Goal: Browse casually: Explore the website without a specific task or goal

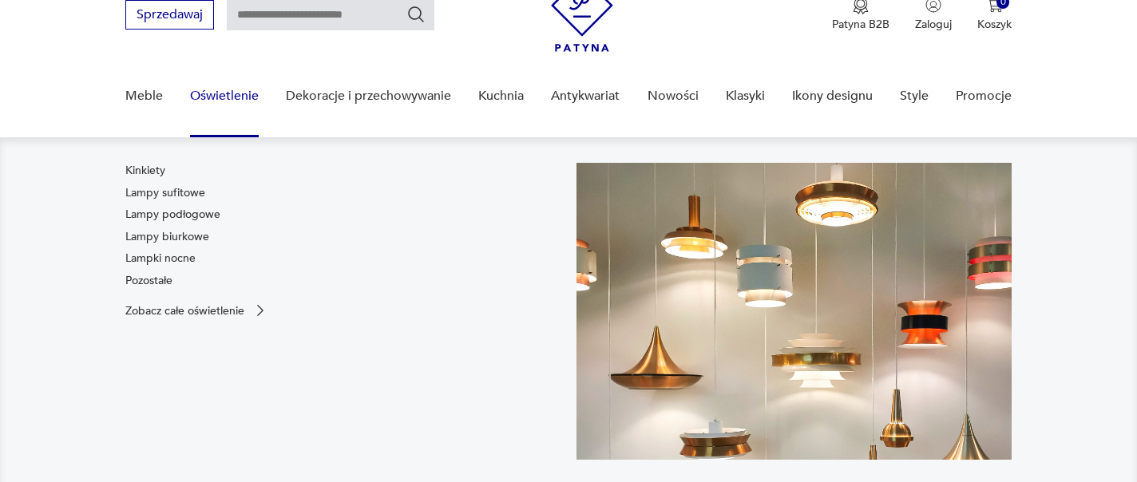
click at [236, 105] on link "Oświetlenie" at bounding box center [224, 95] width 69 height 61
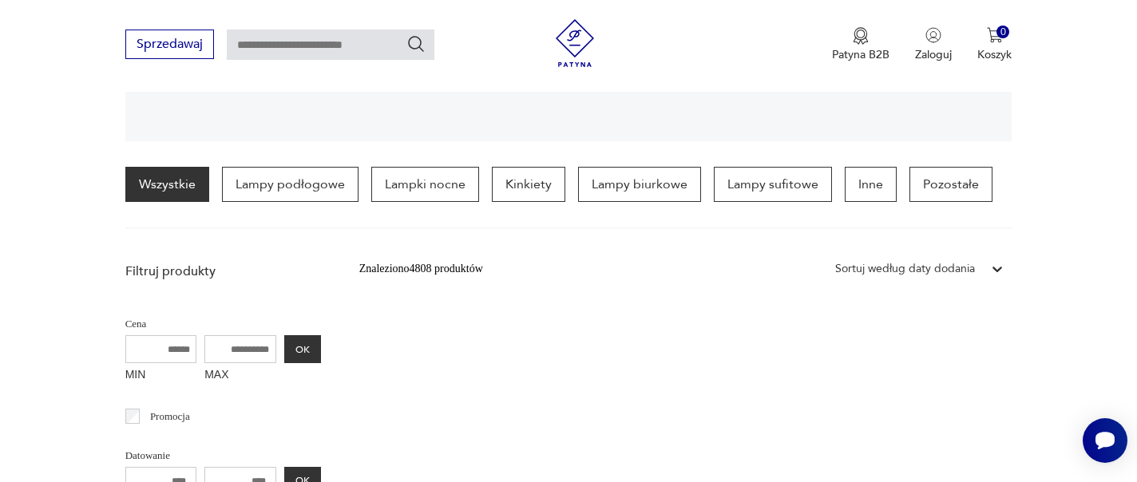
scroll to position [356, 0]
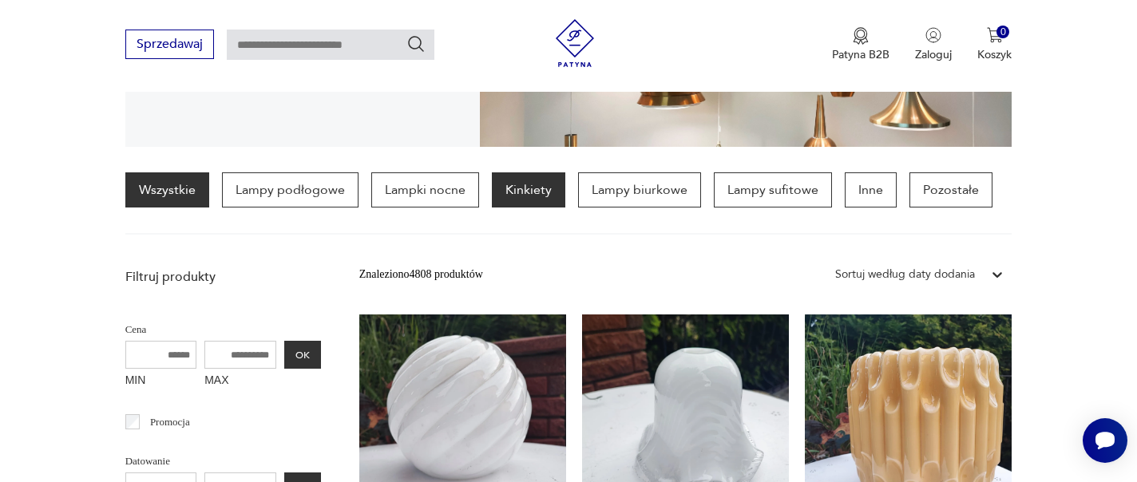
click at [531, 188] on p "Kinkiety" at bounding box center [528, 189] width 73 height 35
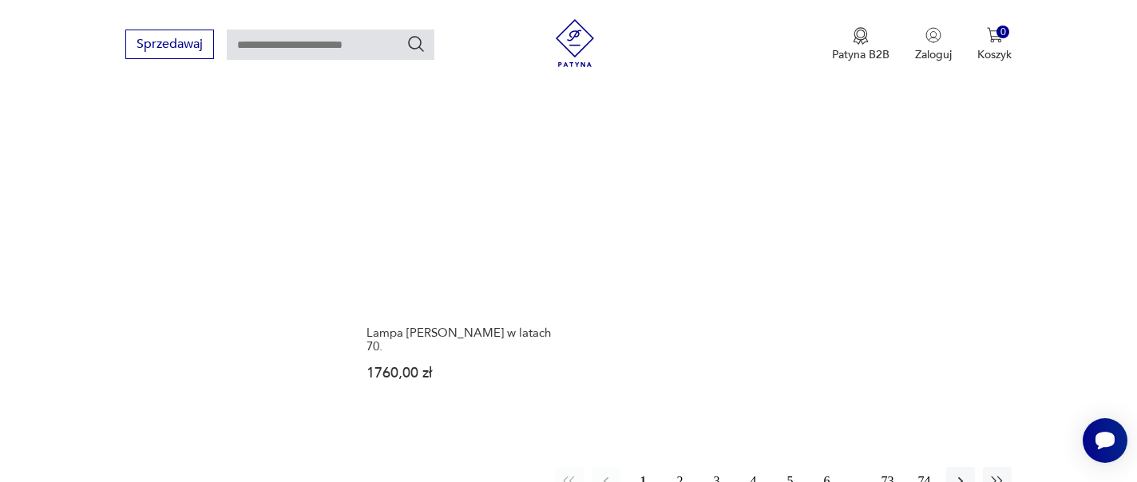
scroll to position [2525, 0]
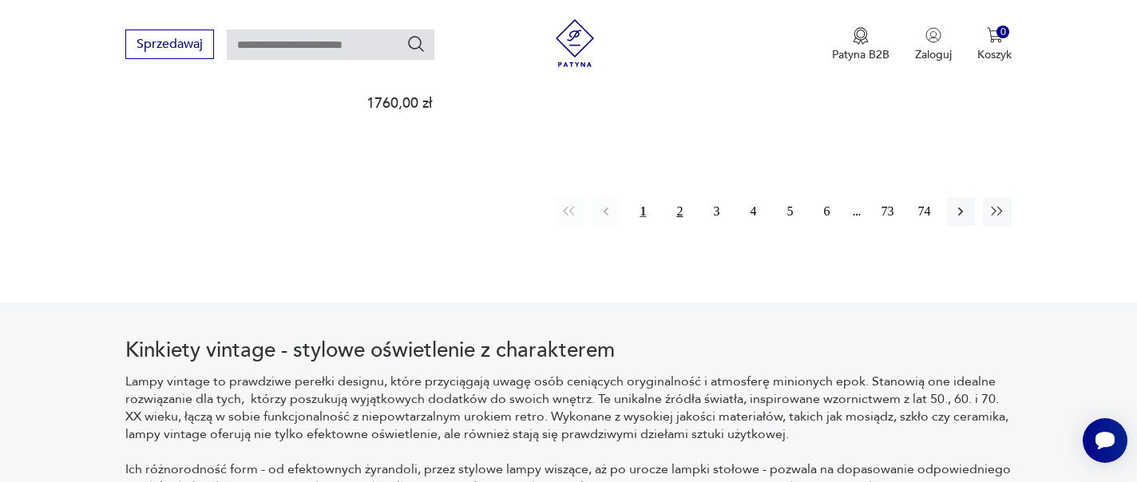
click at [693, 213] on button "2" at bounding box center [679, 211] width 29 height 29
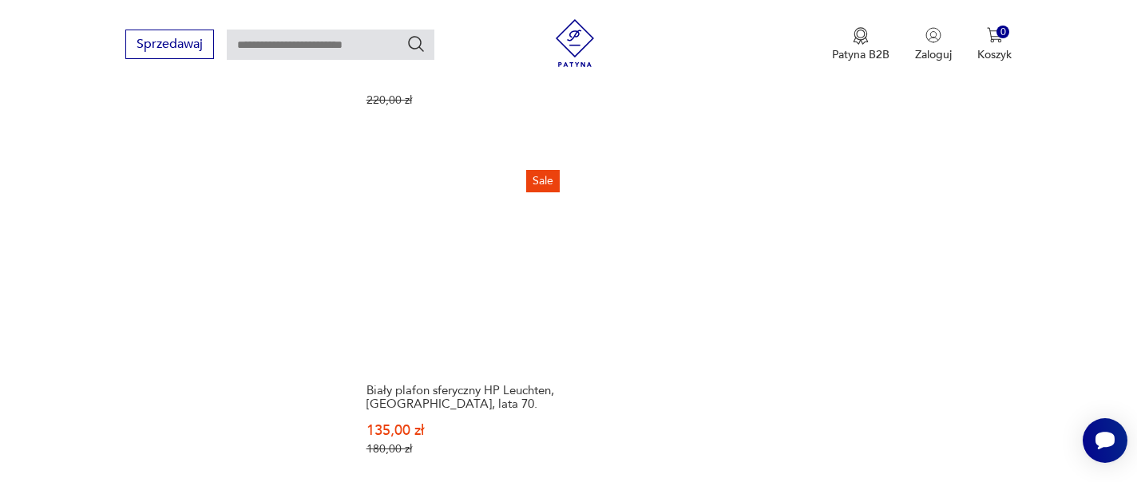
scroll to position [2416, 0]
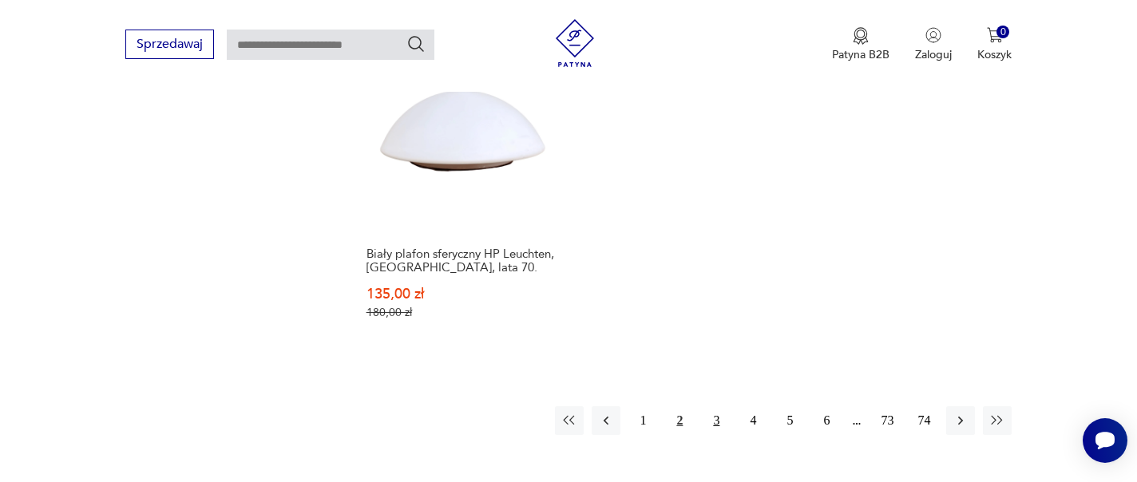
click at [709, 406] on button "3" at bounding box center [716, 420] width 29 height 29
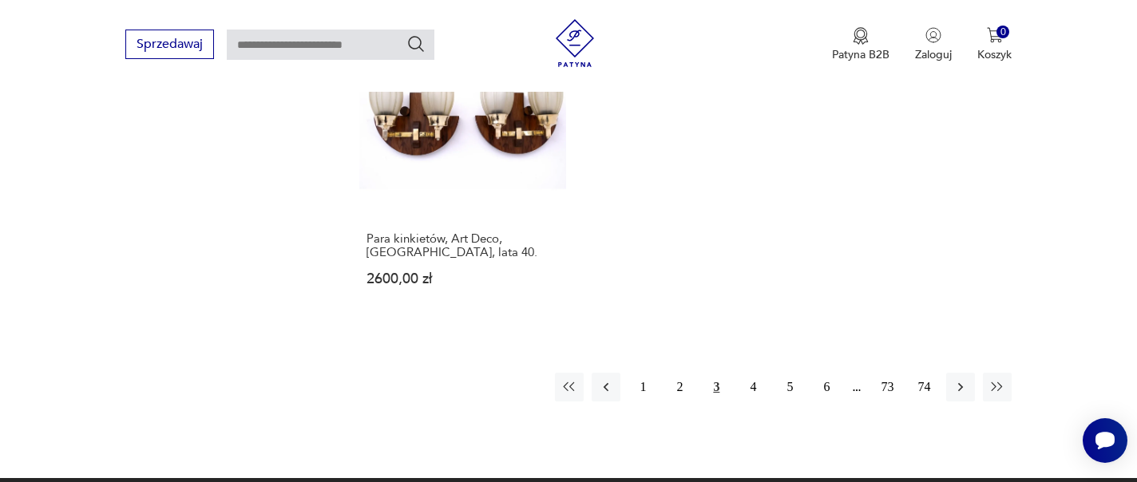
scroll to position [2571, 0]
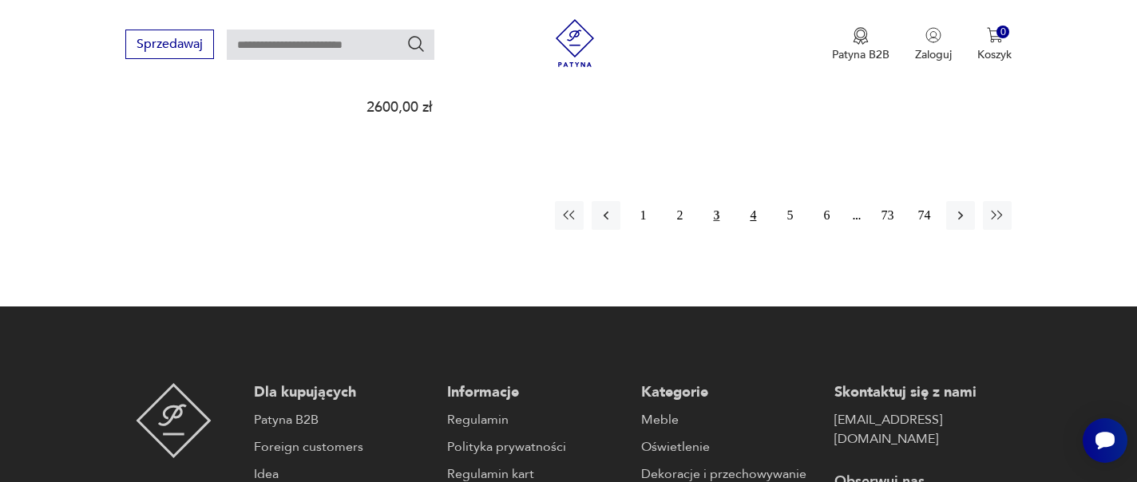
click at [750, 201] on button "4" at bounding box center [753, 215] width 29 height 29
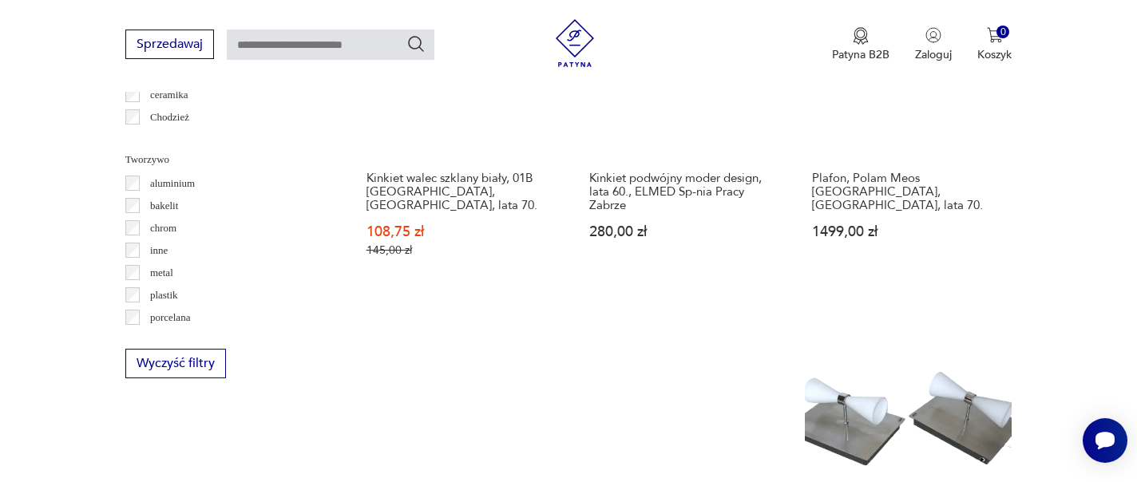
scroll to position [1602, 0]
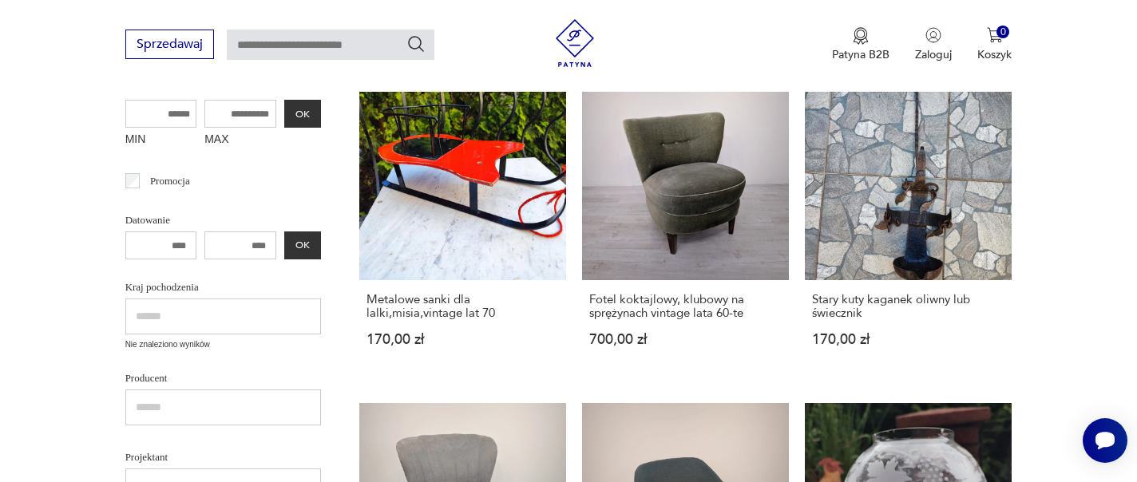
scroll to position [51, 0]
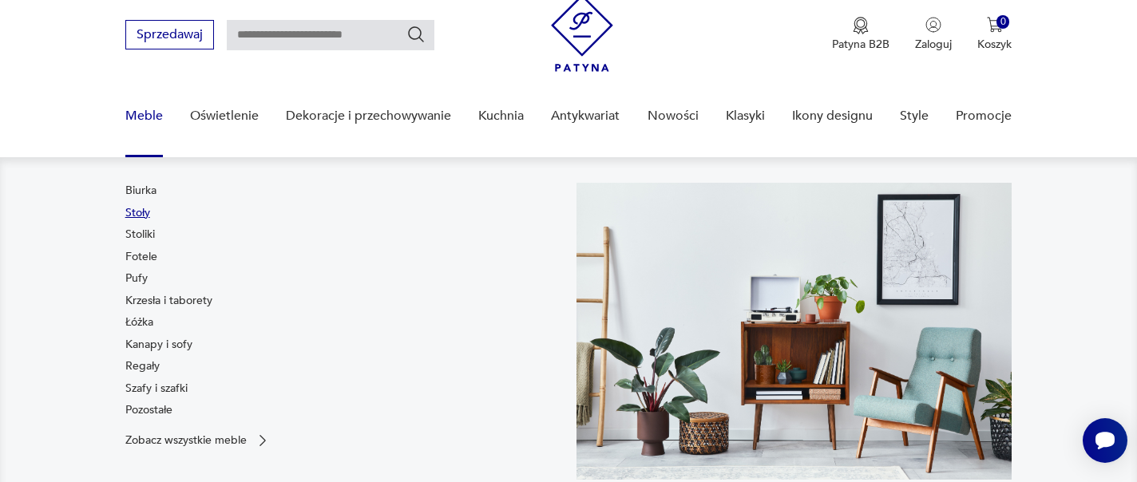
click at [137, 207] on link "Stoły" at bounding box center [137, 213] width 25 height 16
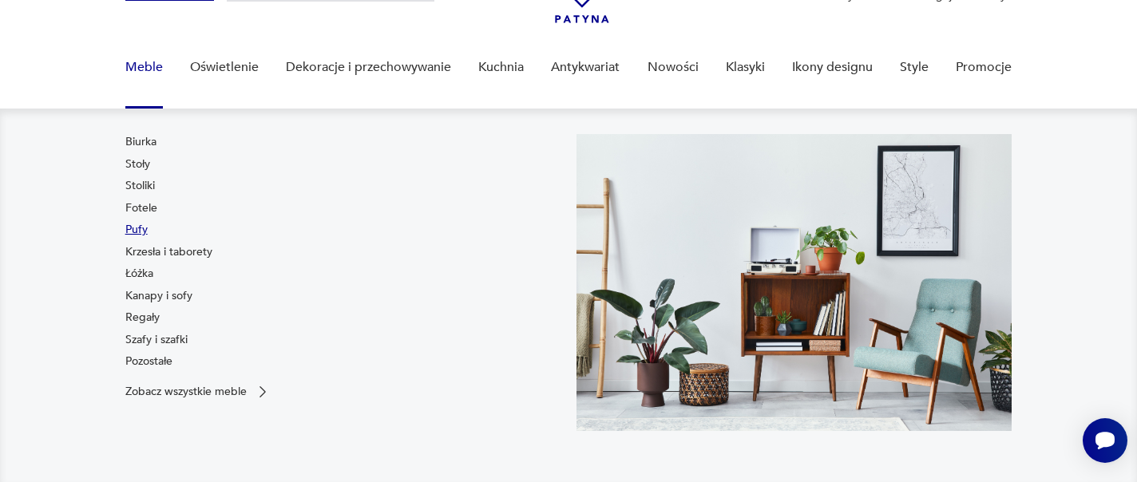
scroll to position [101, 0]
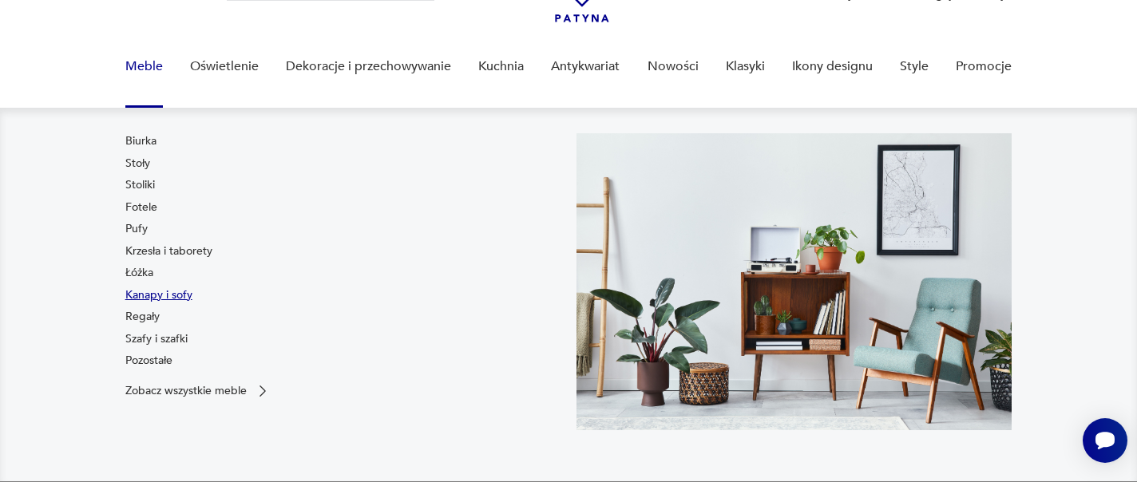
click at [163, 297] on link "Kanapy i sofy" at bounding box center [158, 295] width 67 height 16
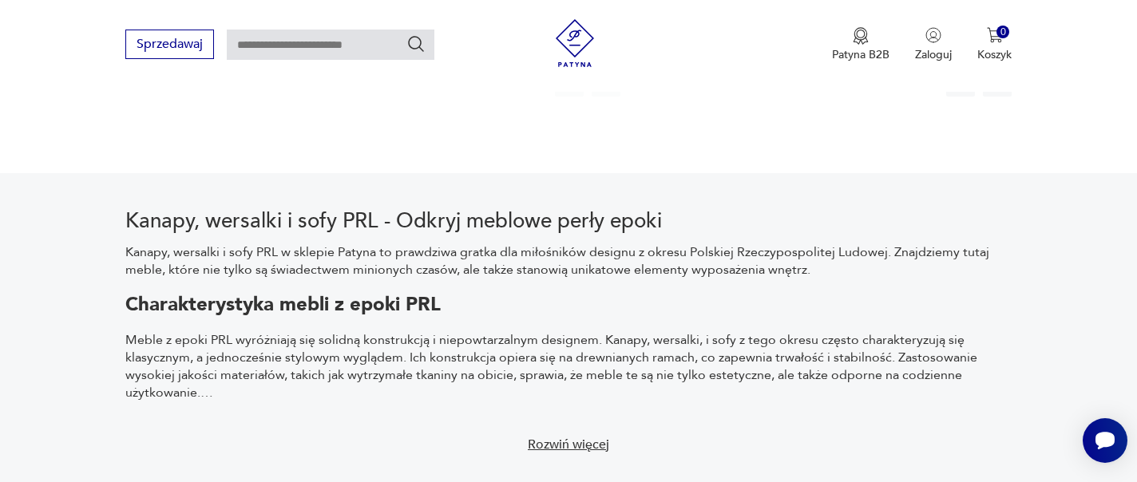
scroll to position [2448, 0]
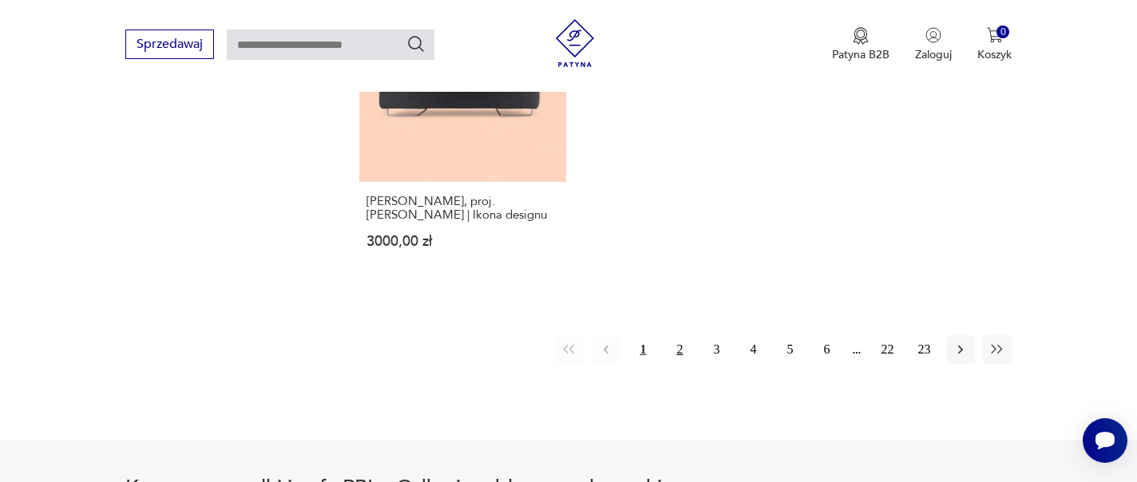
click at [677, 335] on button "2" at bounding box center [679, 349] width 29 height 29
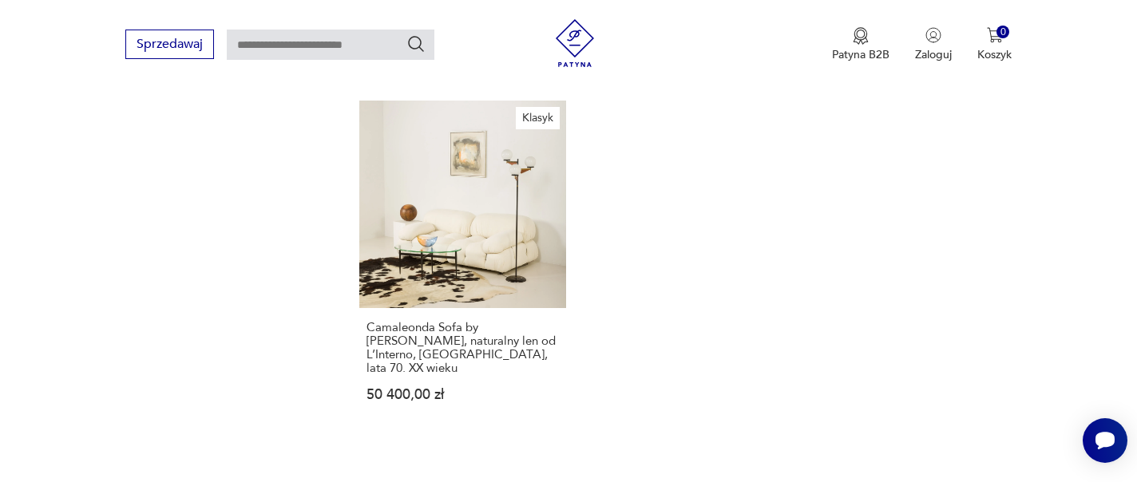
scroll to position [2427, 0]
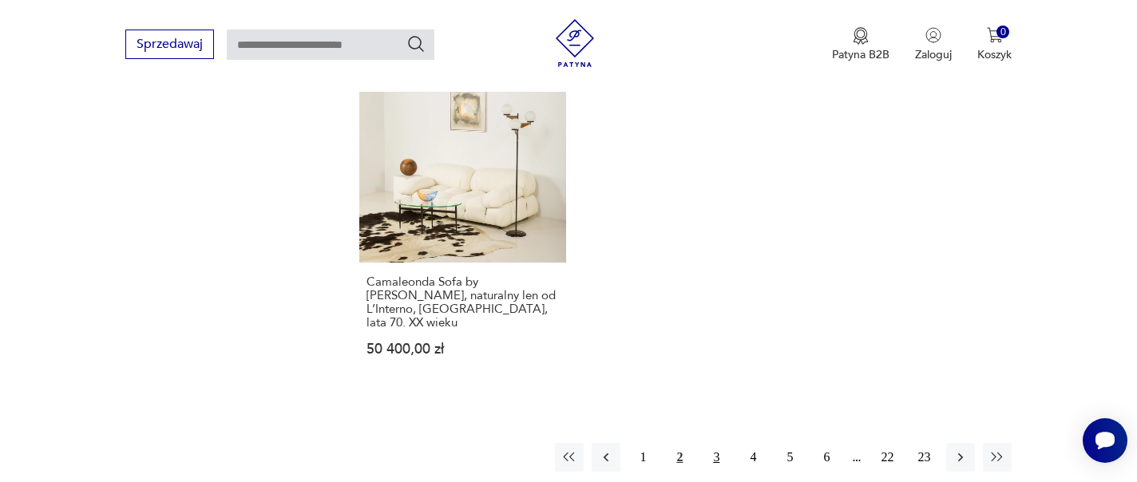
click at [715, 443] on button "3" at bounding box center [716, 457] width 29 height 29
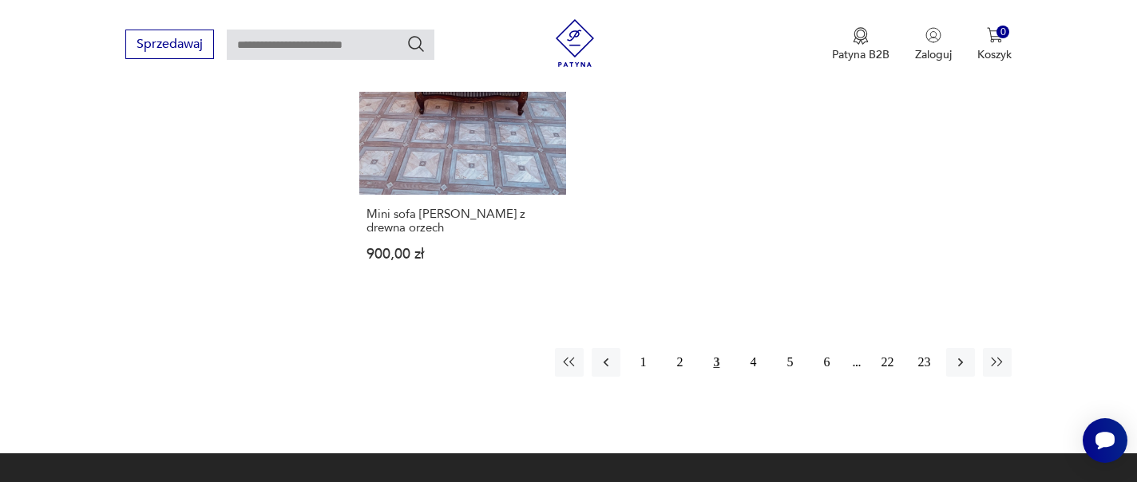
scroll to position [2564, 0]
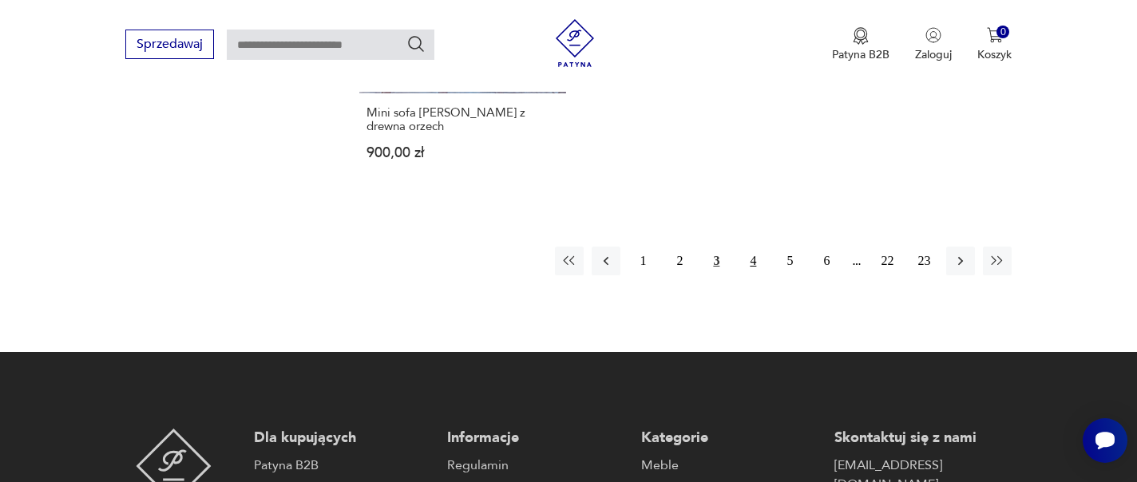
click at [759, 247] on button "4" at bounding box center [753, 261] width 29 height 29
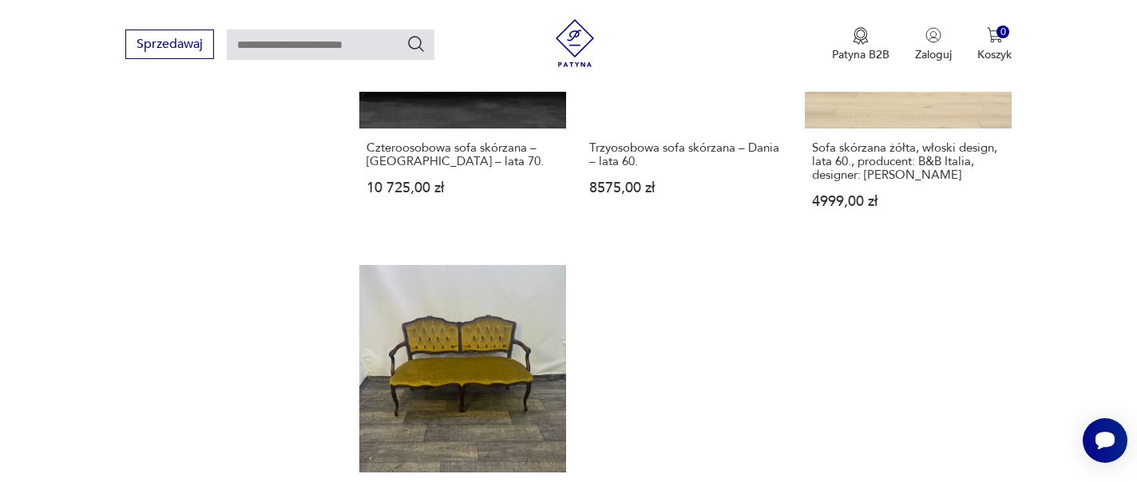
scroll to position [2666, 0]
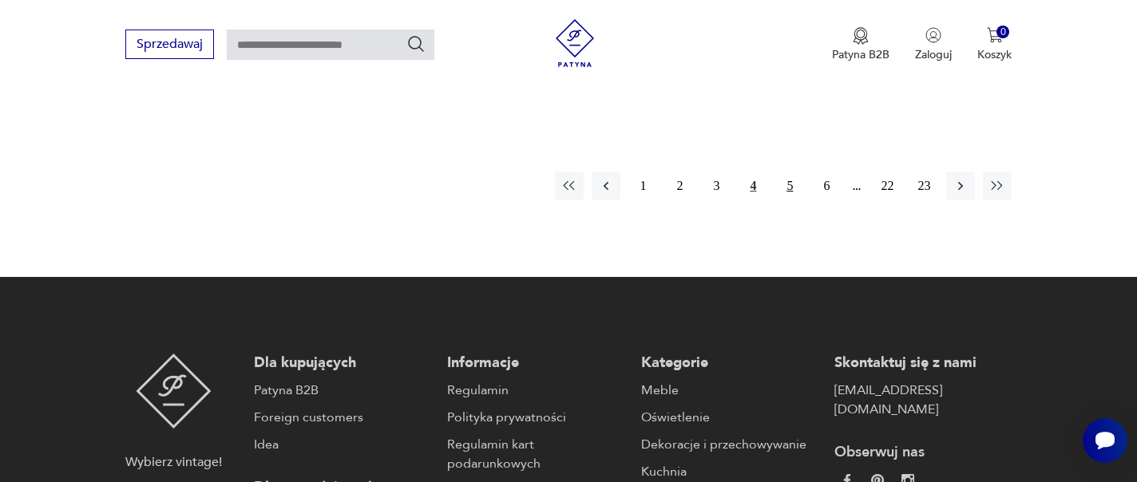
click at [795, 172] on button "5" at bounding box center [789, 186] width 29 height 29
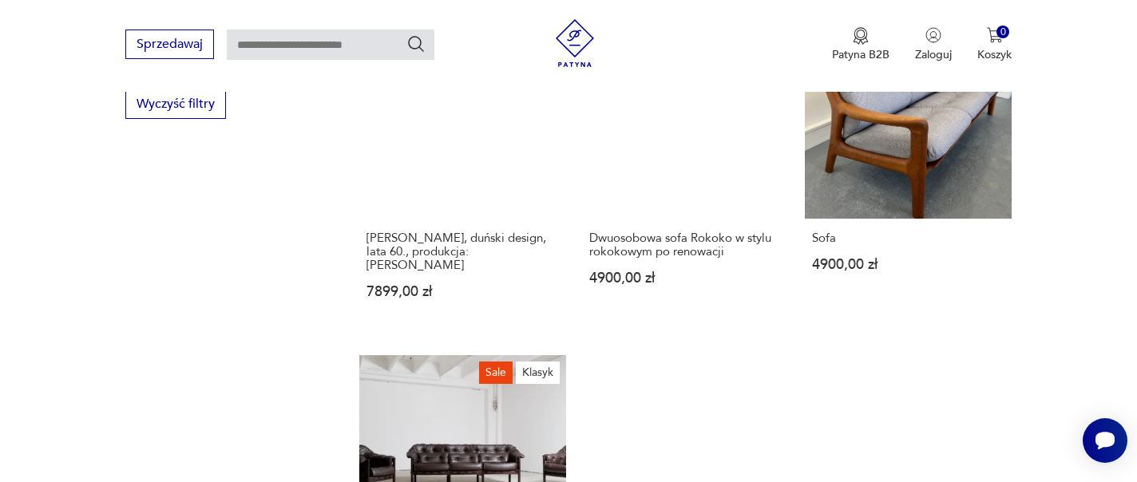
scroll to position [2420, 0]
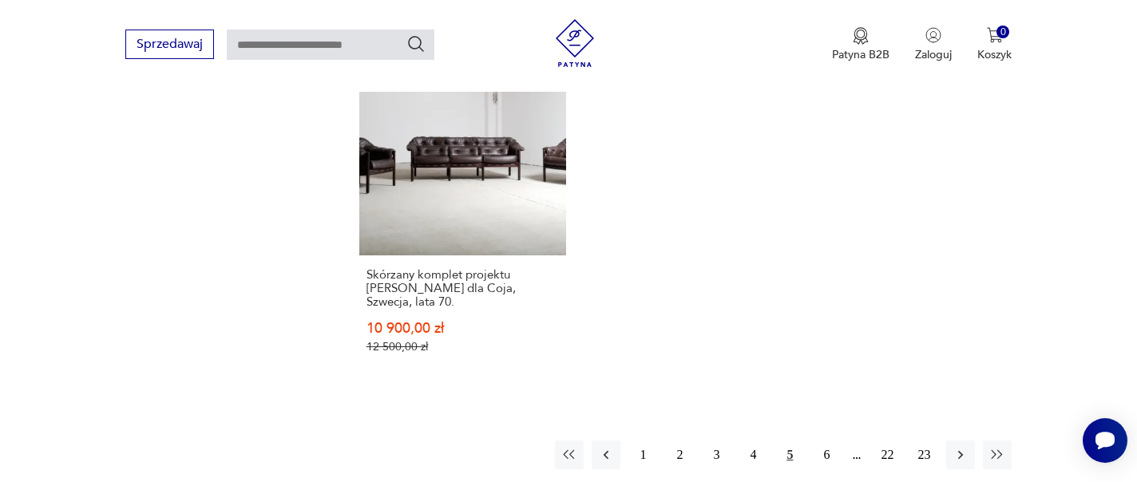
click at [811, 441] on div "1 2 3 4 5 6 22 23" at bounding box center [783, 455] width 457 height 29
click at [826, 441] on button "6" at bounding box center [826, 455] width 29 height 29
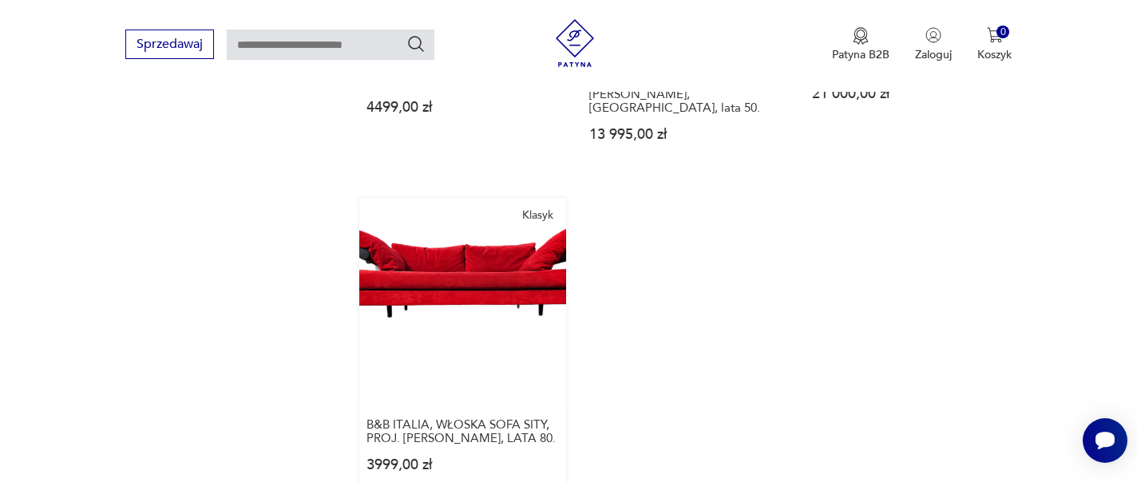
scroll to position [2624, 0]
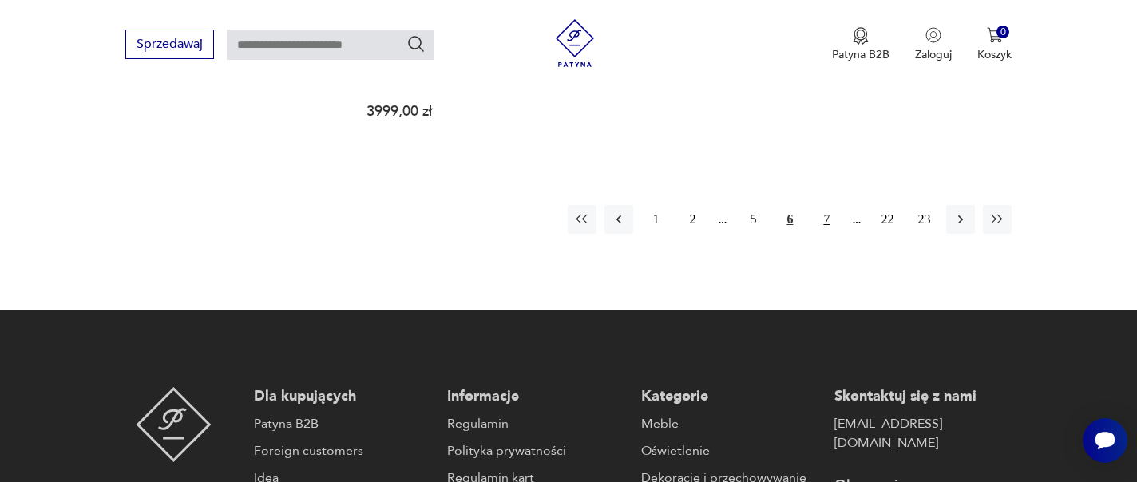
click at [829, 205] on button "7" at bounding box center [826, 219] width 29 height 29
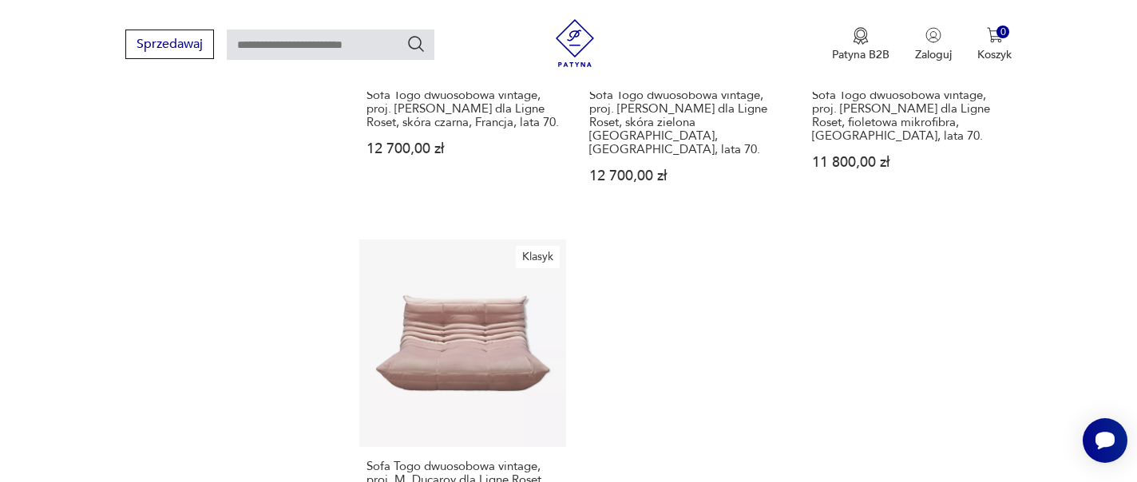
scroll to position [2460, 0]
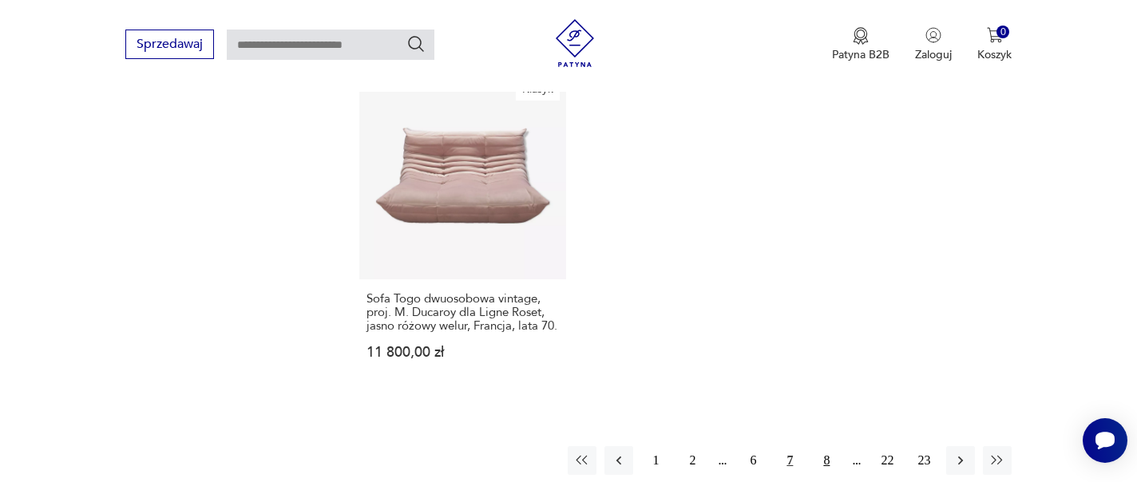
click at [826, 446] on button "8" at bounding box center [826, 460] width 29 height 29
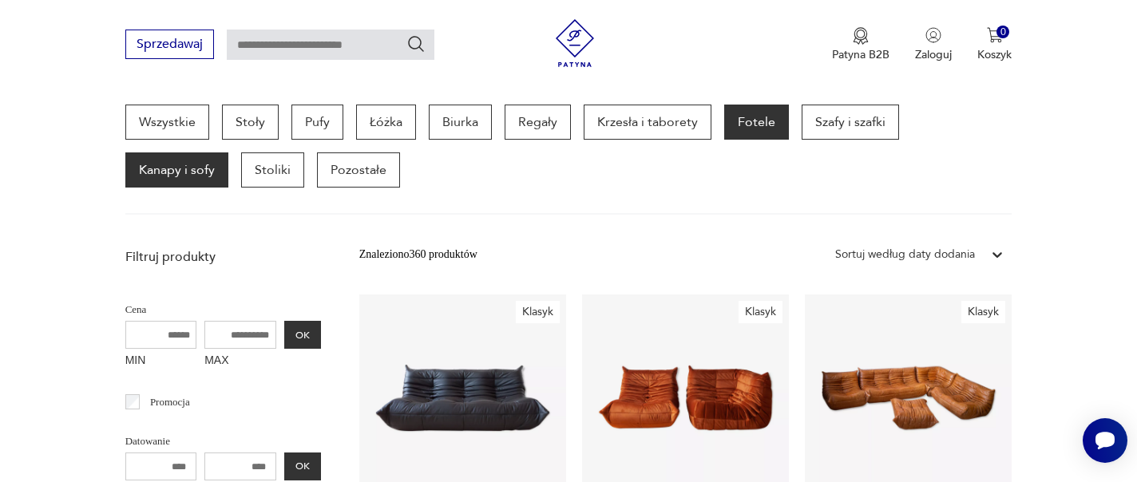
scroll to position [879, 0]
